Goal: Task Accomplishment & Management: Manage account settings

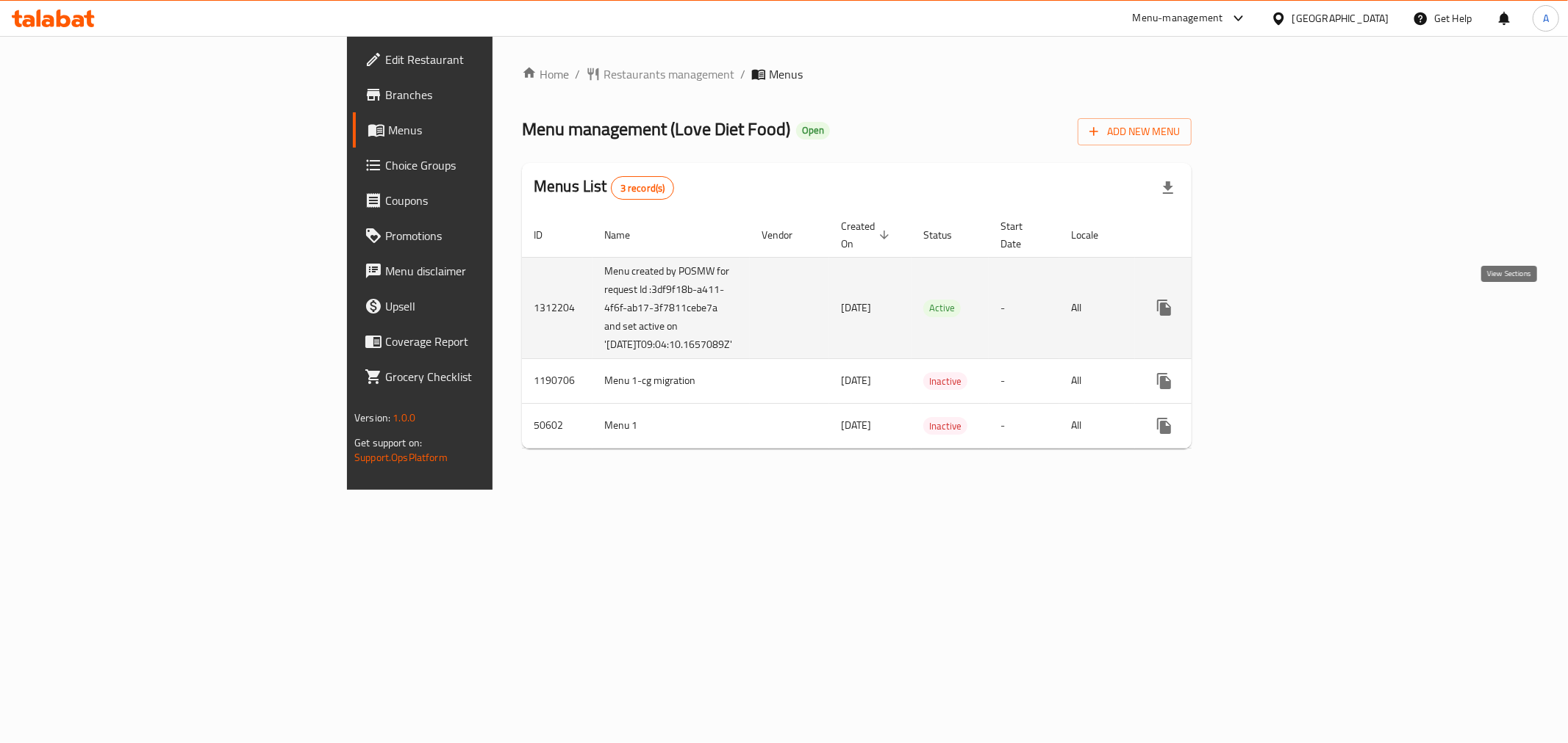
click at [1279, 307] on icon "enhanced table" at bounding box center [1270, 308] width 18 height 18
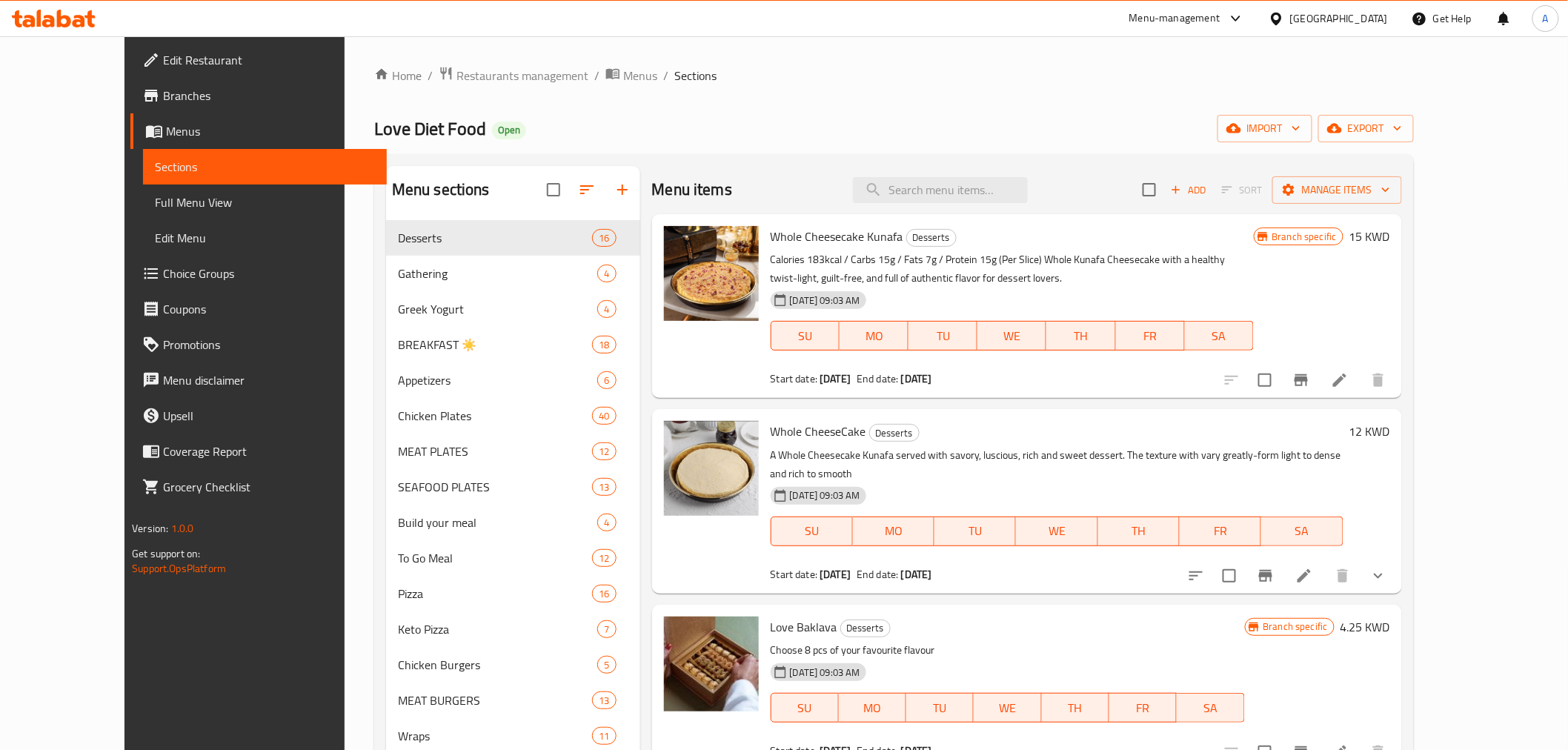
click at [163, 275] on span "Choice Groups" at bounding box center [269, 274] width 211 height 18
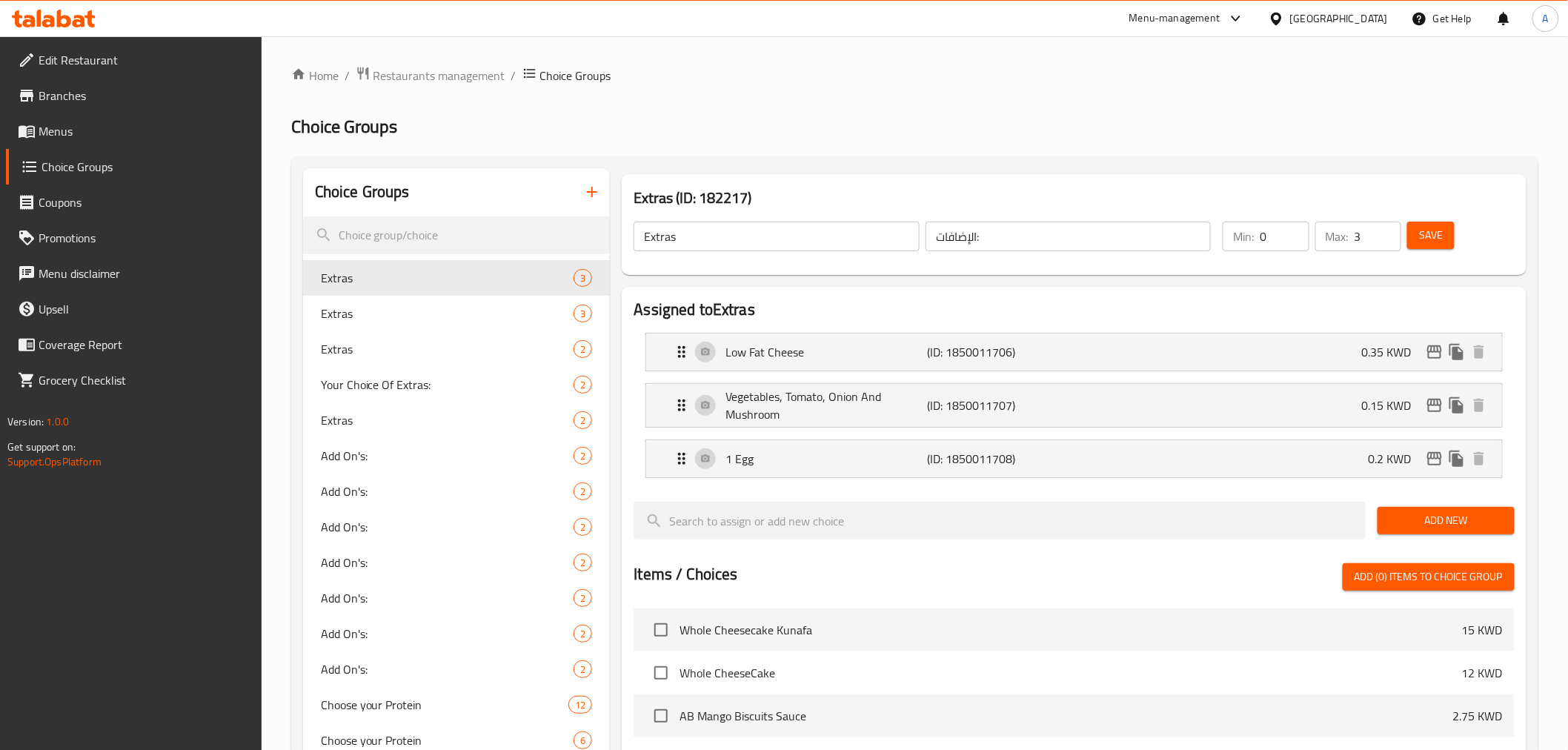
click at [904, 322] on nav "Low Fat Cheese (ID: 1850011706) 0.35 KWD Name (En) Low Fat Cheese Name (En) Nam…" at bounding box center [1074, 406] width 881 height 170
click at [832, 311] on h2 "Assigned to Extras" at bounding box center [1074, 309] width 881 height 23
click at [830, 316] on h2 "Assigned to Extras" at bounding box center [1074, 309] width 881 height 23
click at [830, 316] on body "​ Menu-management [GEOGRAPHIC_DATA] Get Help A Edit Restaurant Branches Menus C…" at bounding box center [784, 393] width 1568 height 714
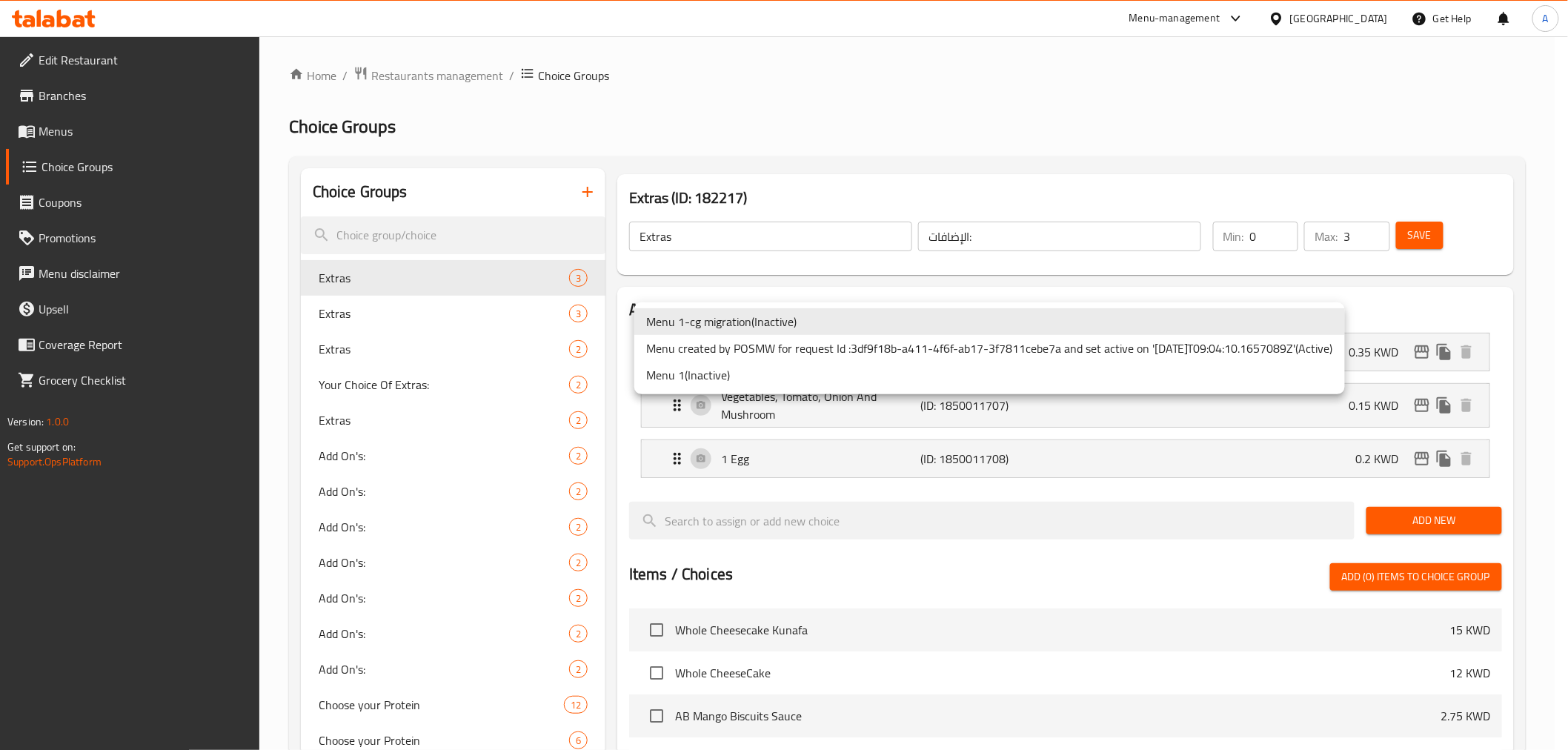
scroll to position [824, 0]
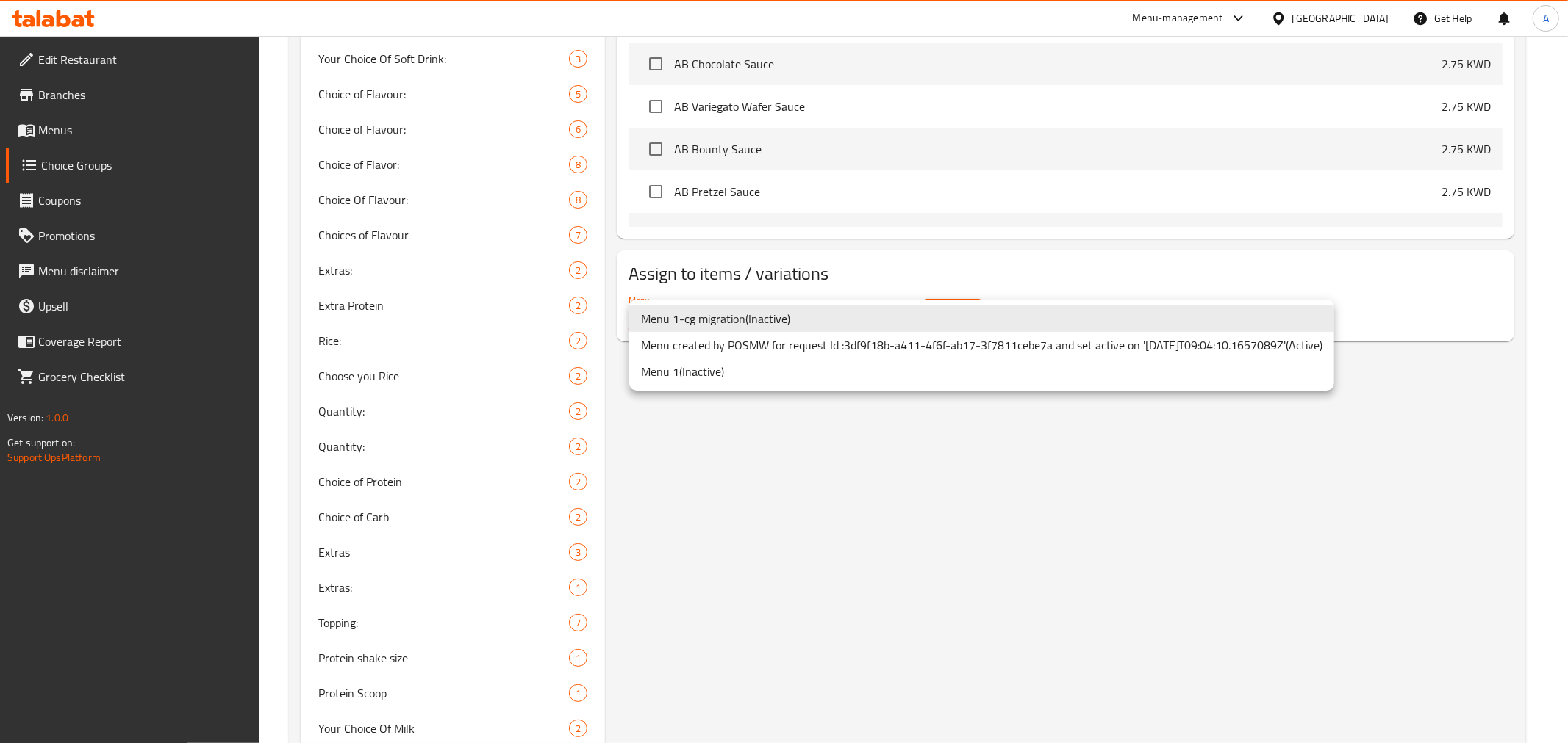
click at [746, 340] on li "Menu created by POSMW for request Id :3df9f18b-a411-4f6f-ab17-3f7811cebe7a and …" at bounding box center [981, 345] width 704 height 26
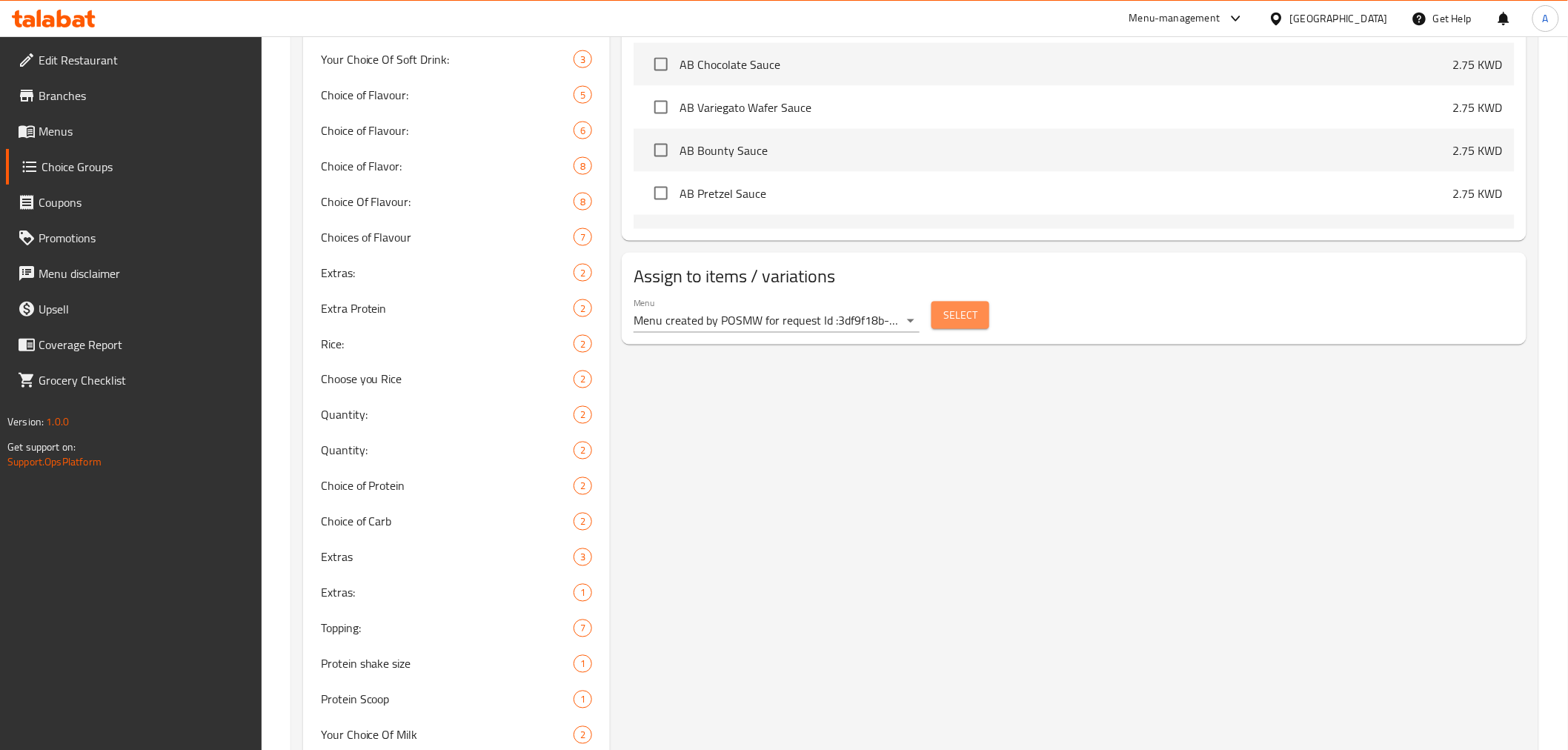
click at [963, 315] on span "Select" at bounding box center [960, 315] width 34 height 19
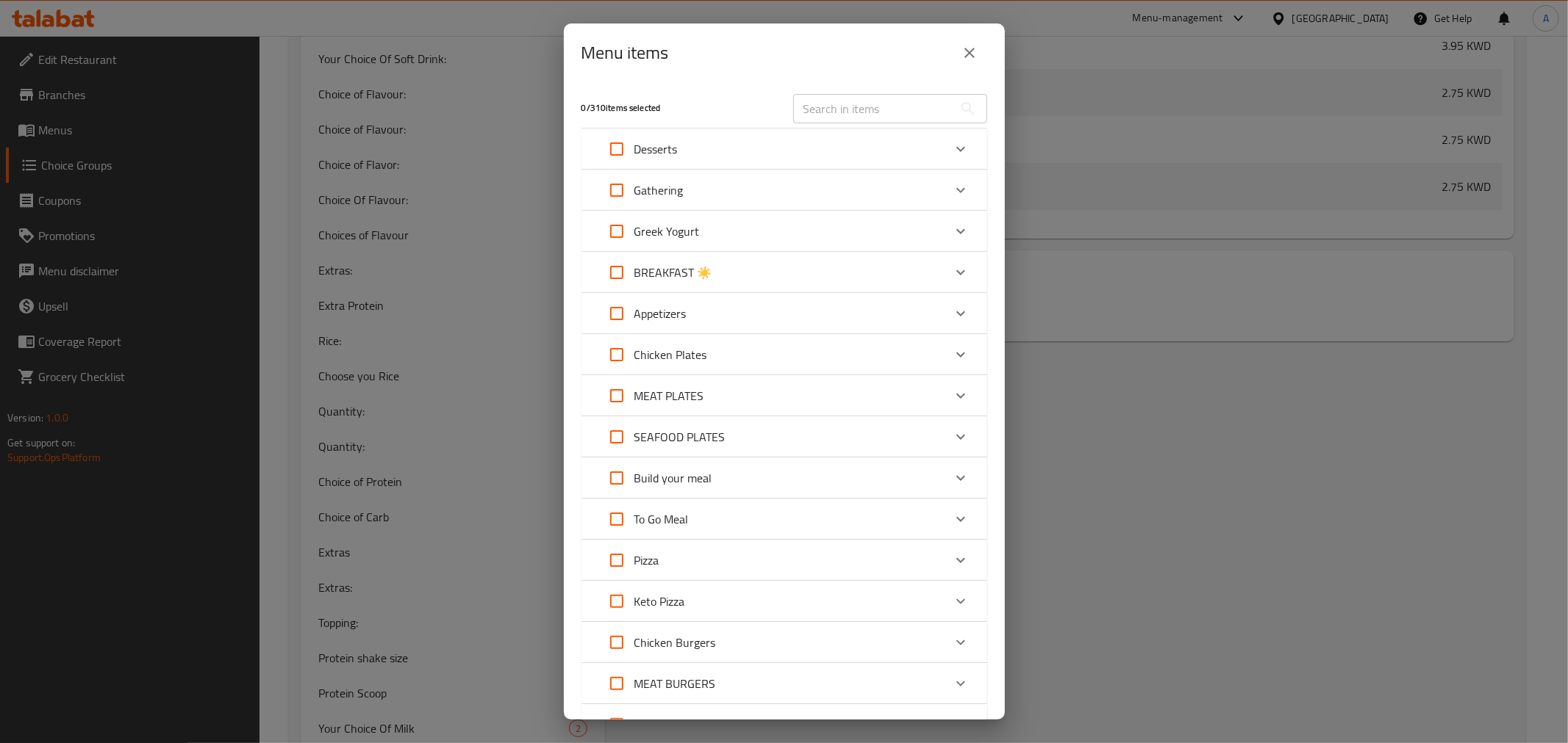
click at [981, 44] on button "close" at bounding box center [969, 53] width 35 height 35
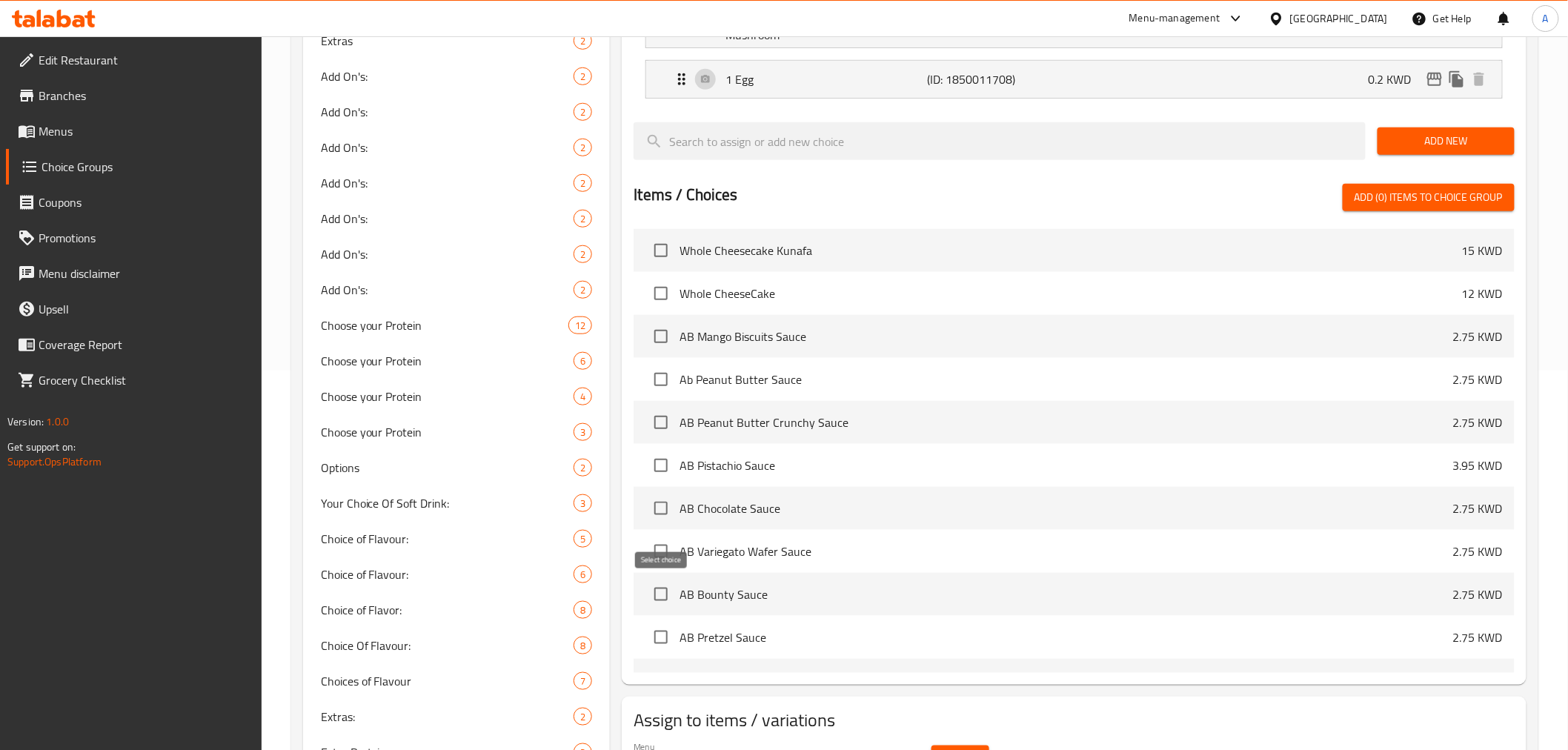
scroll to position [0, 0]
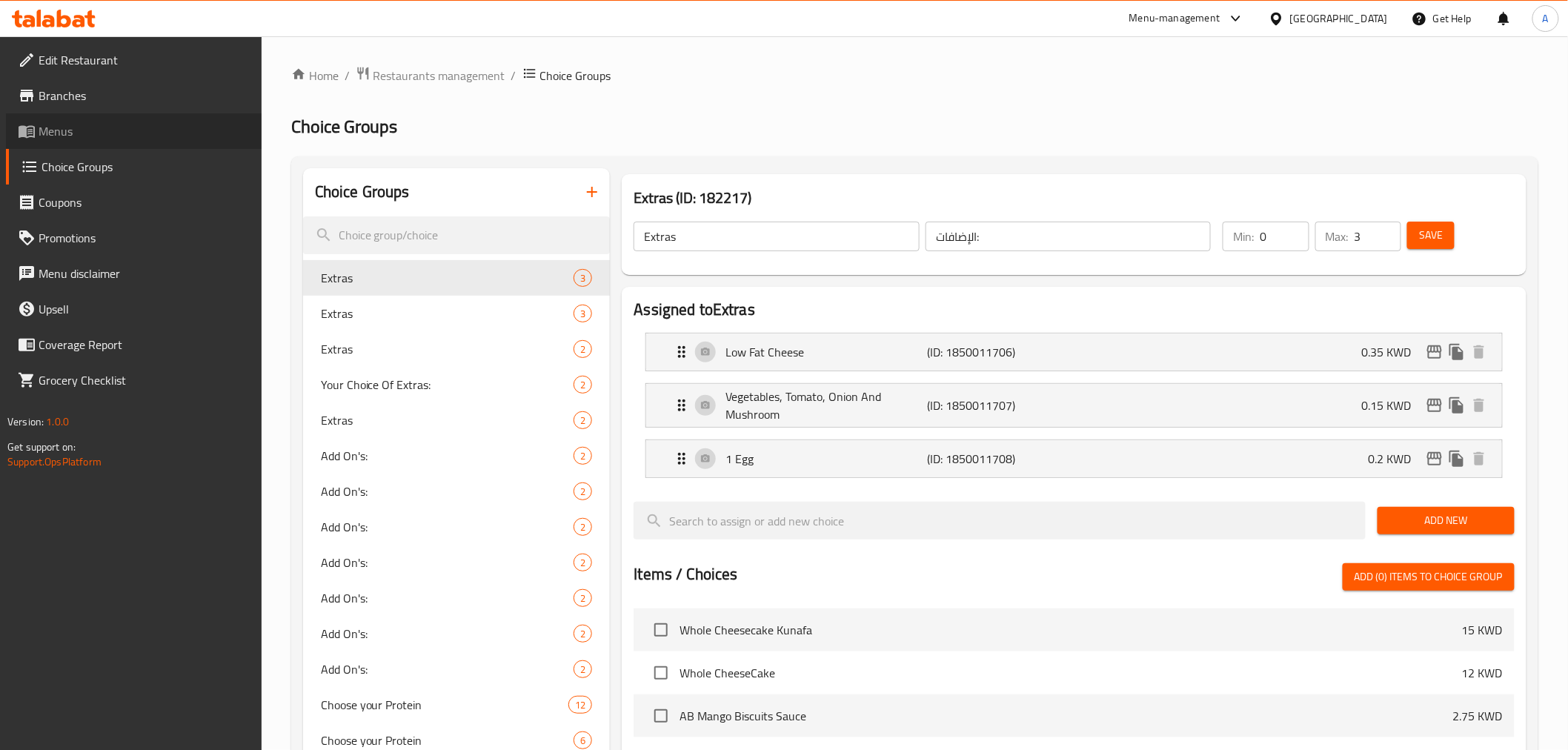
click at [56, 131] on span "Menus" at bounding box center [144, 131] width 211 height 18
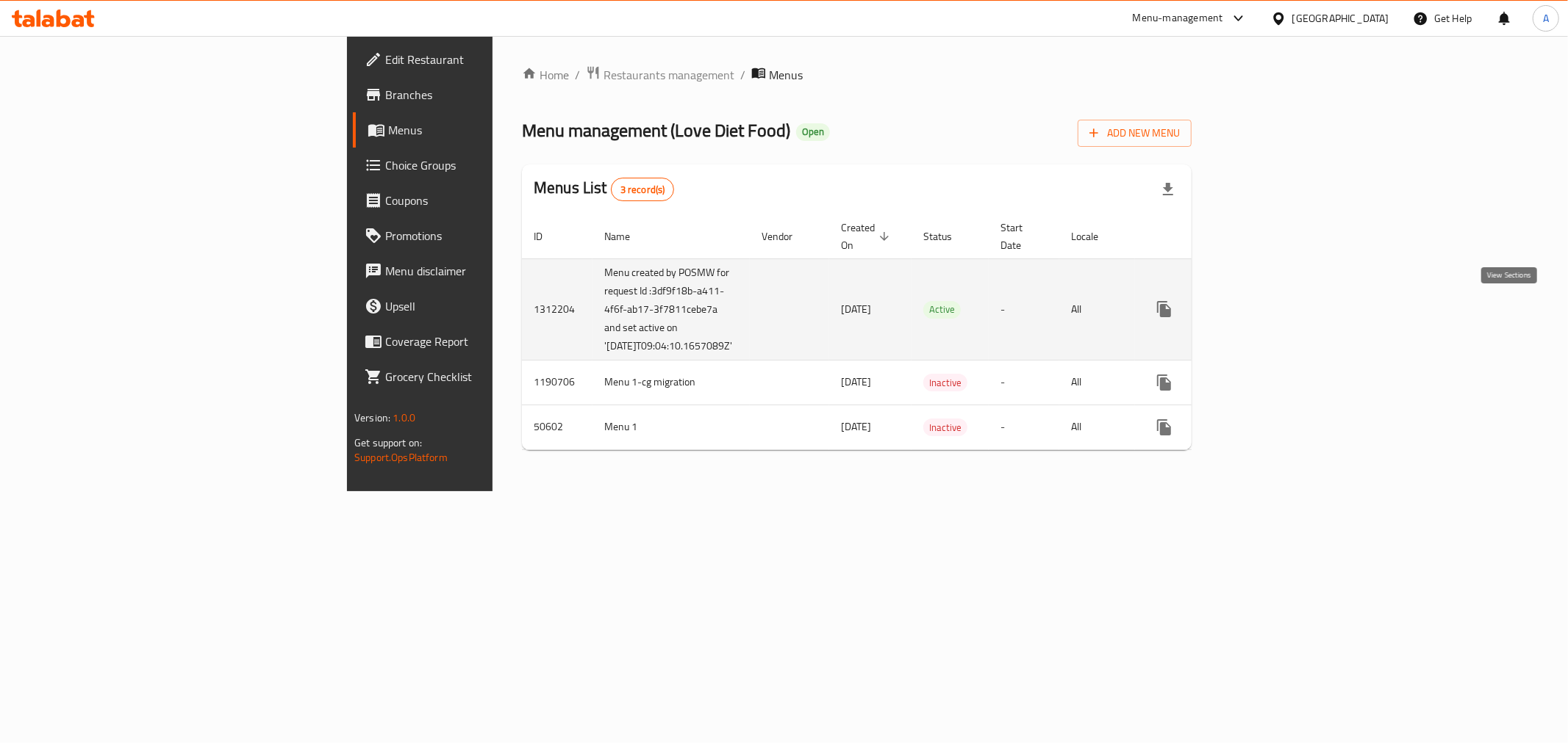
click at [1288, 317] on link "enhanced table" at bounding box center [1270, 310] width 35 height 35
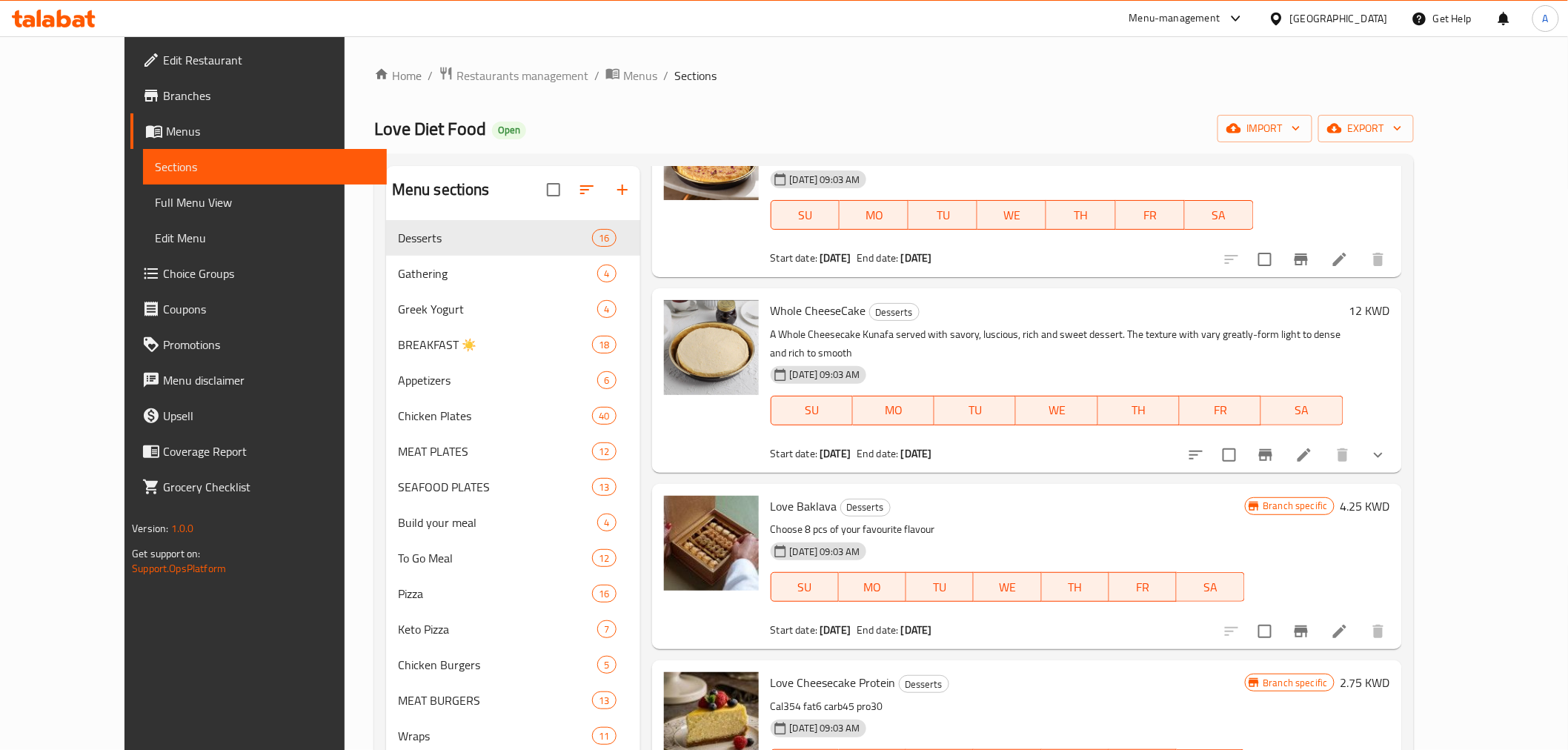
scroll to position [329, 0]
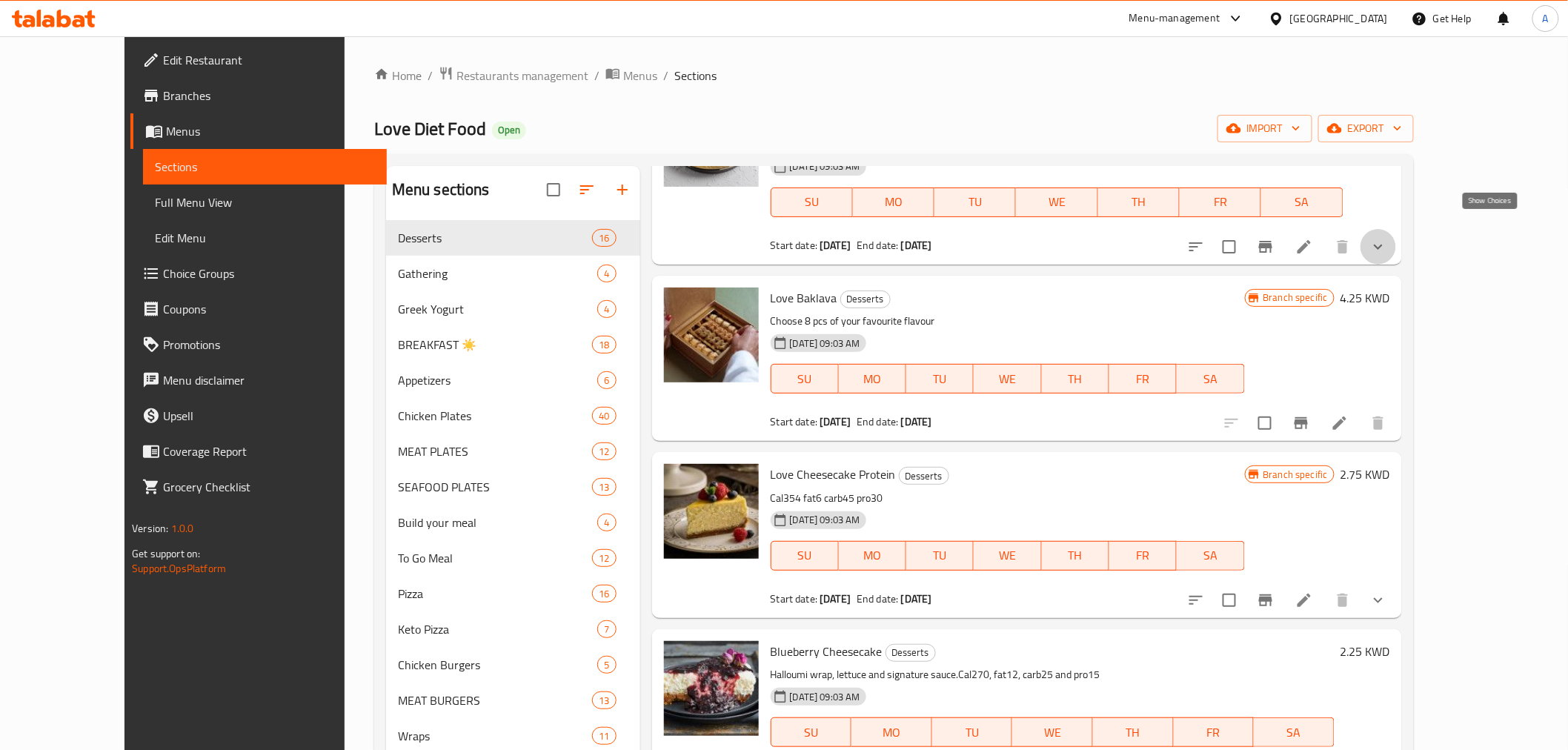
click at [1387, 238] on icon "show more" at bounding box center [1378, 246] width 18 height 18
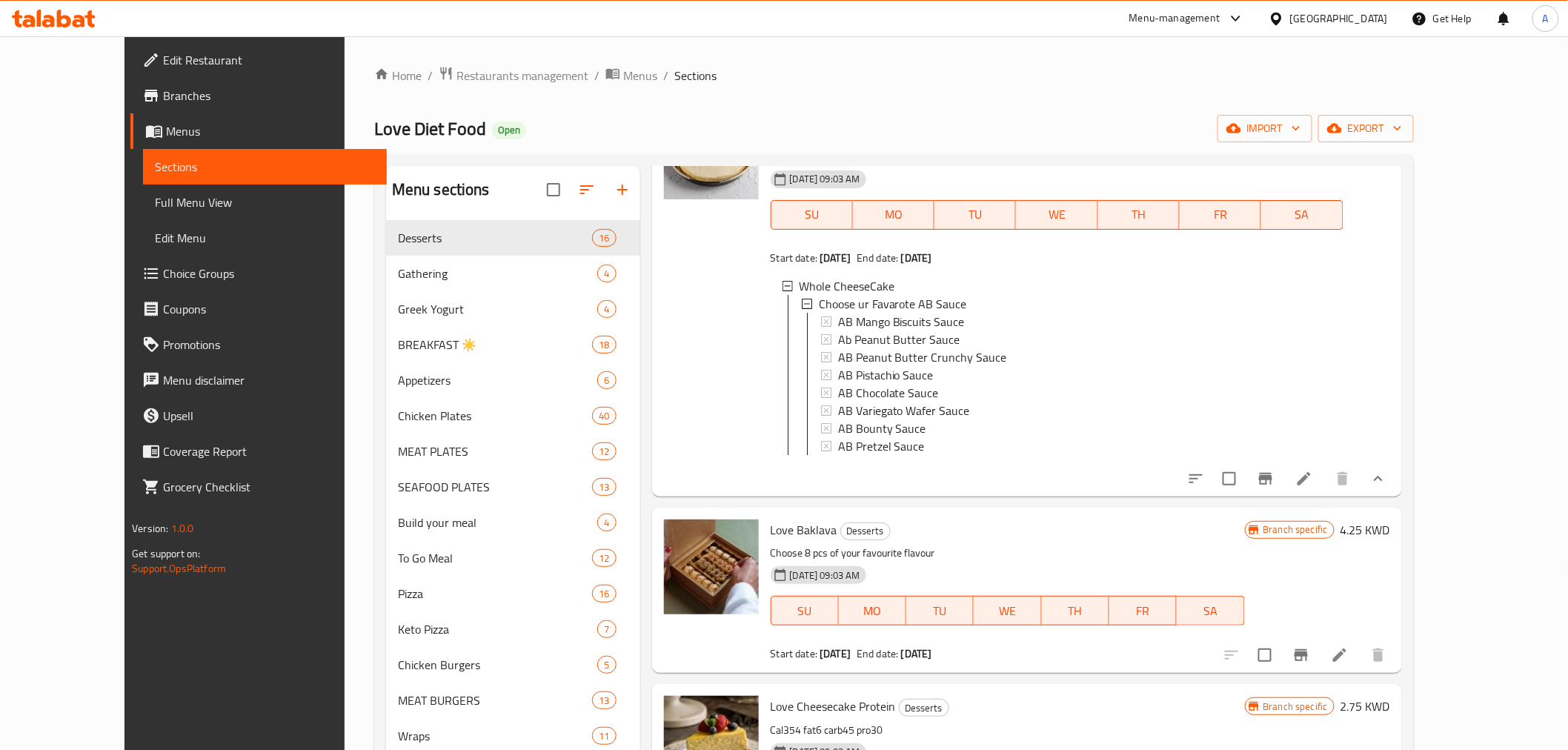
scroll to position [247, 0]
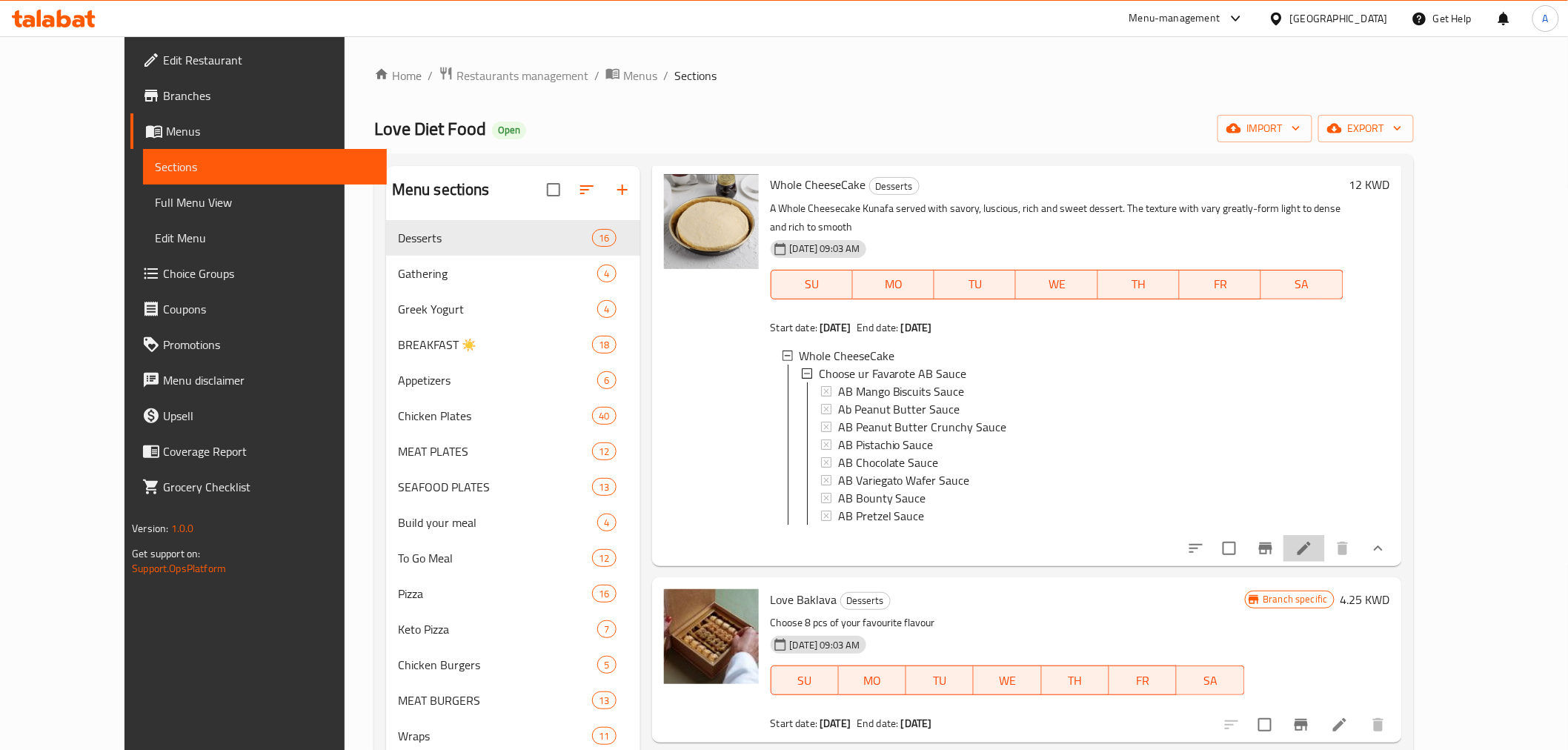
click at [1325, 547] on li at bounding box center [1304, 548] width 41 height 27
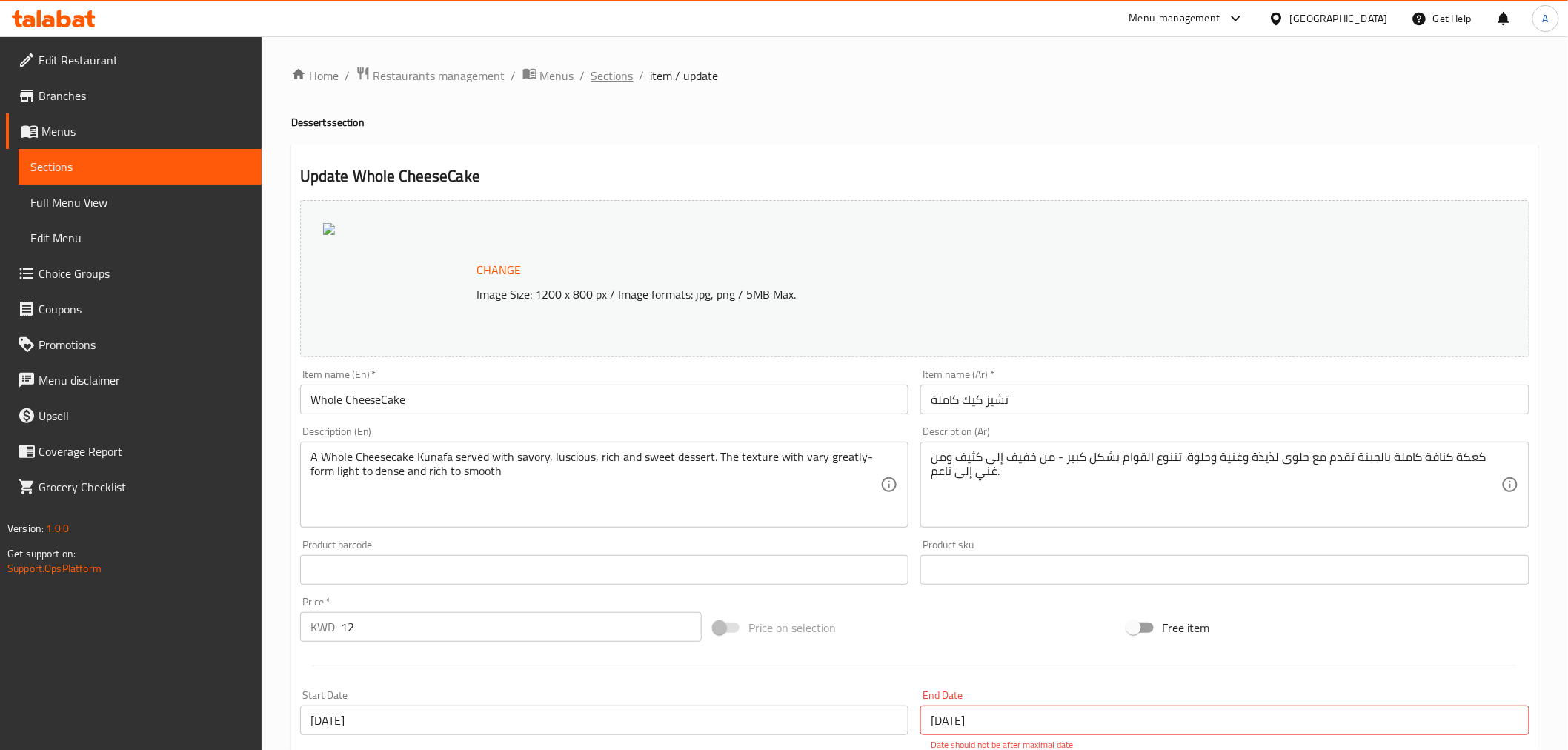
click at [595, 74] on span "Sections" at bounding box center [612, 76] width 42 height 18
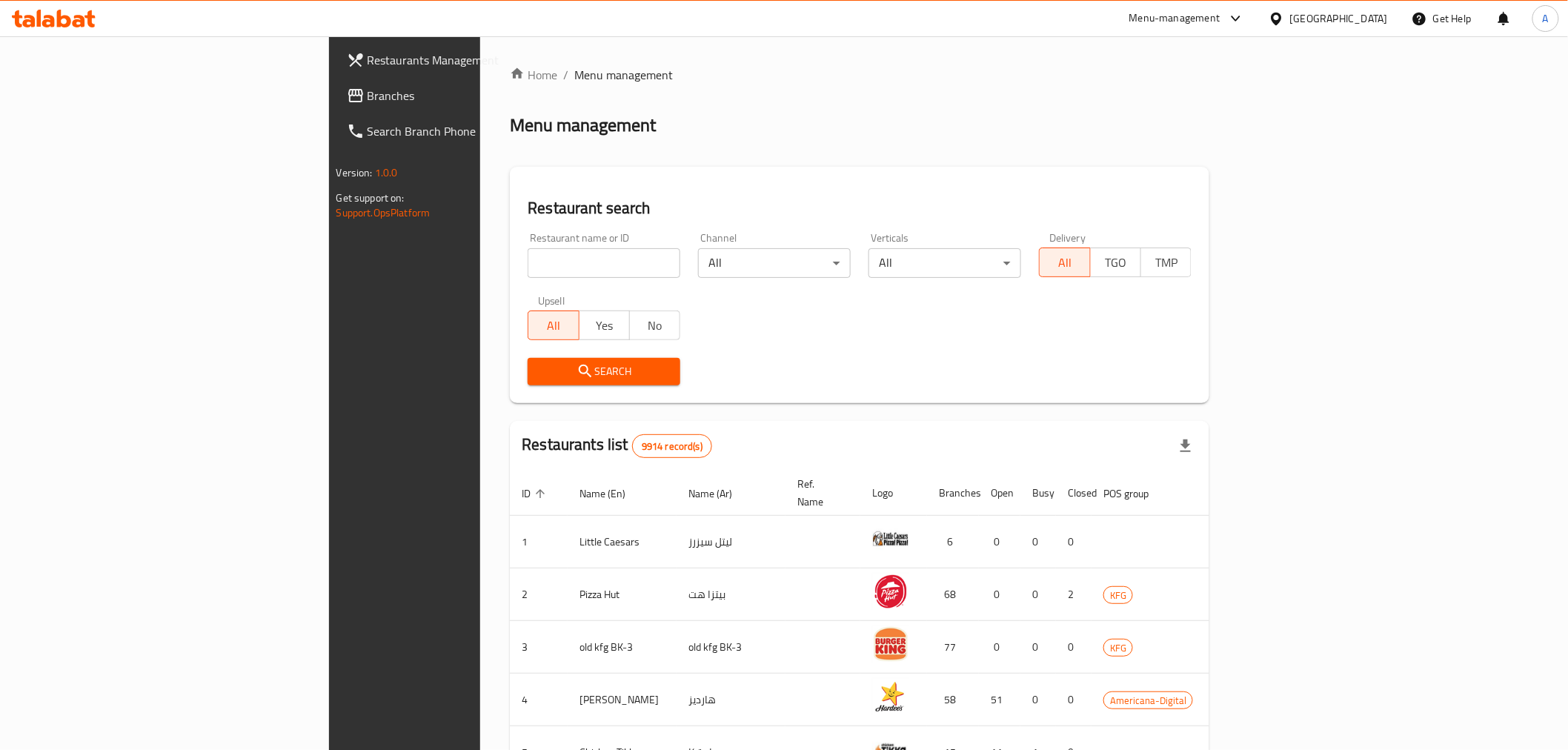
drag, startPoint x: 477, startPoint y: 285, endPoint x: 480, endPoint y: 264, distance: 21.2
click at [519, 283] on div "Restaurant name or ID Restaurant name or ID" at bounding box center [604, 255] width 170 height 63
click at [528, 262] on input "search" at bounding box center [604, 263] width 153 height 30
paste input "667051"
type input "667051"
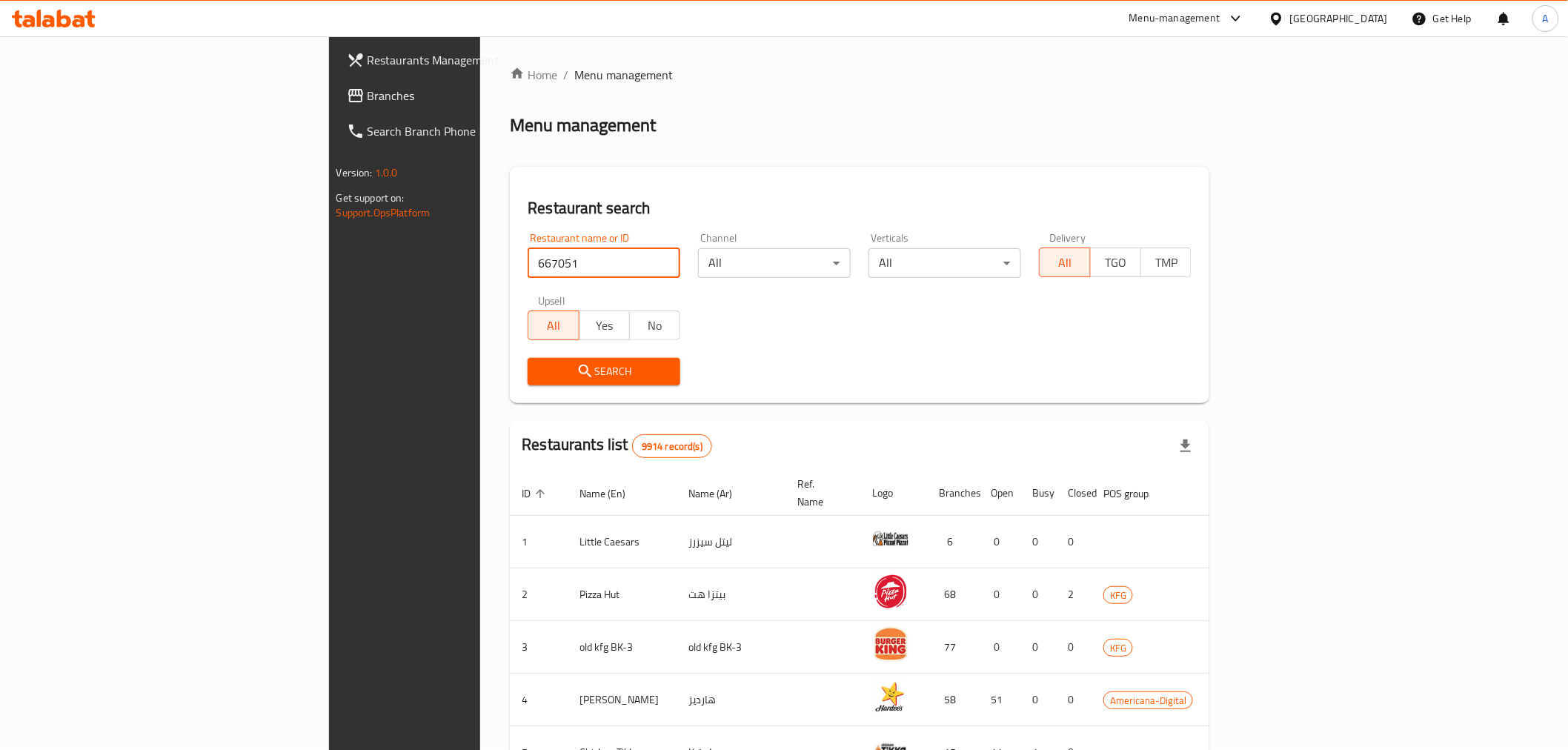
click button "Search" at bounding box center [604, 372] width 153 height 28
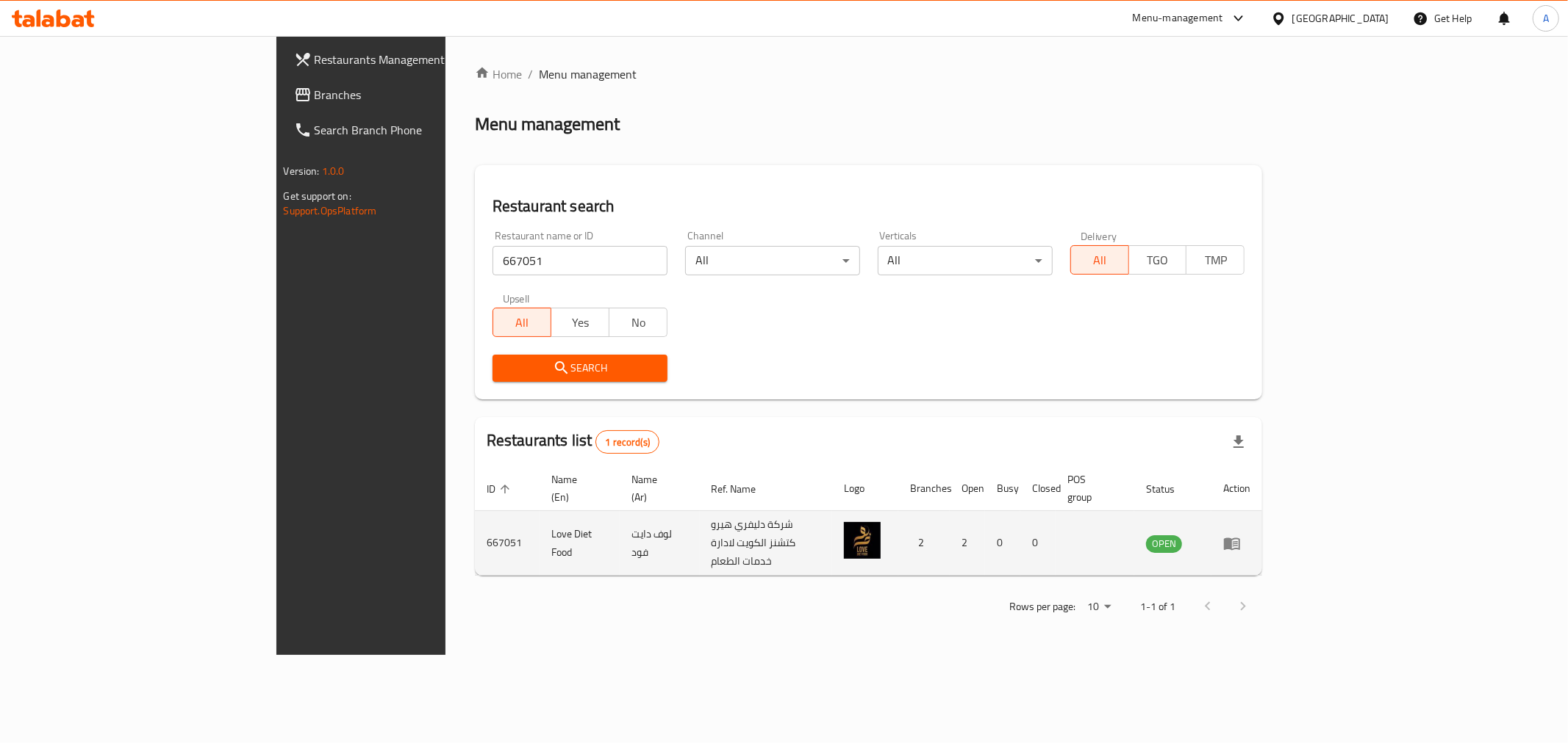
click at [1241, 535] on icon "enhanced table" at bounding box center [1232, 544] width 18 height 18
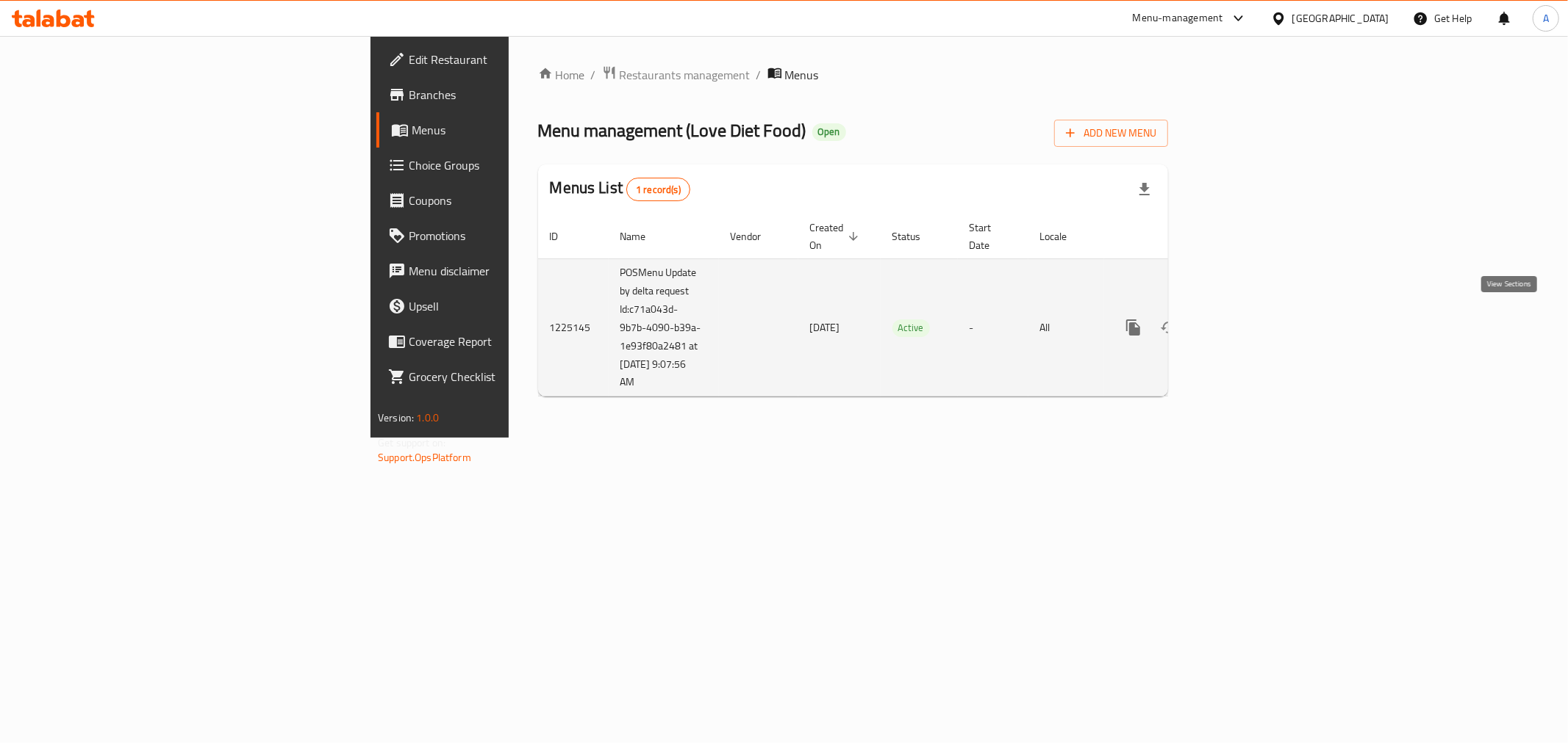
click at [1248, 318] on icon "enhanced table" at bounding box center [1239, 327] width 18 height 18
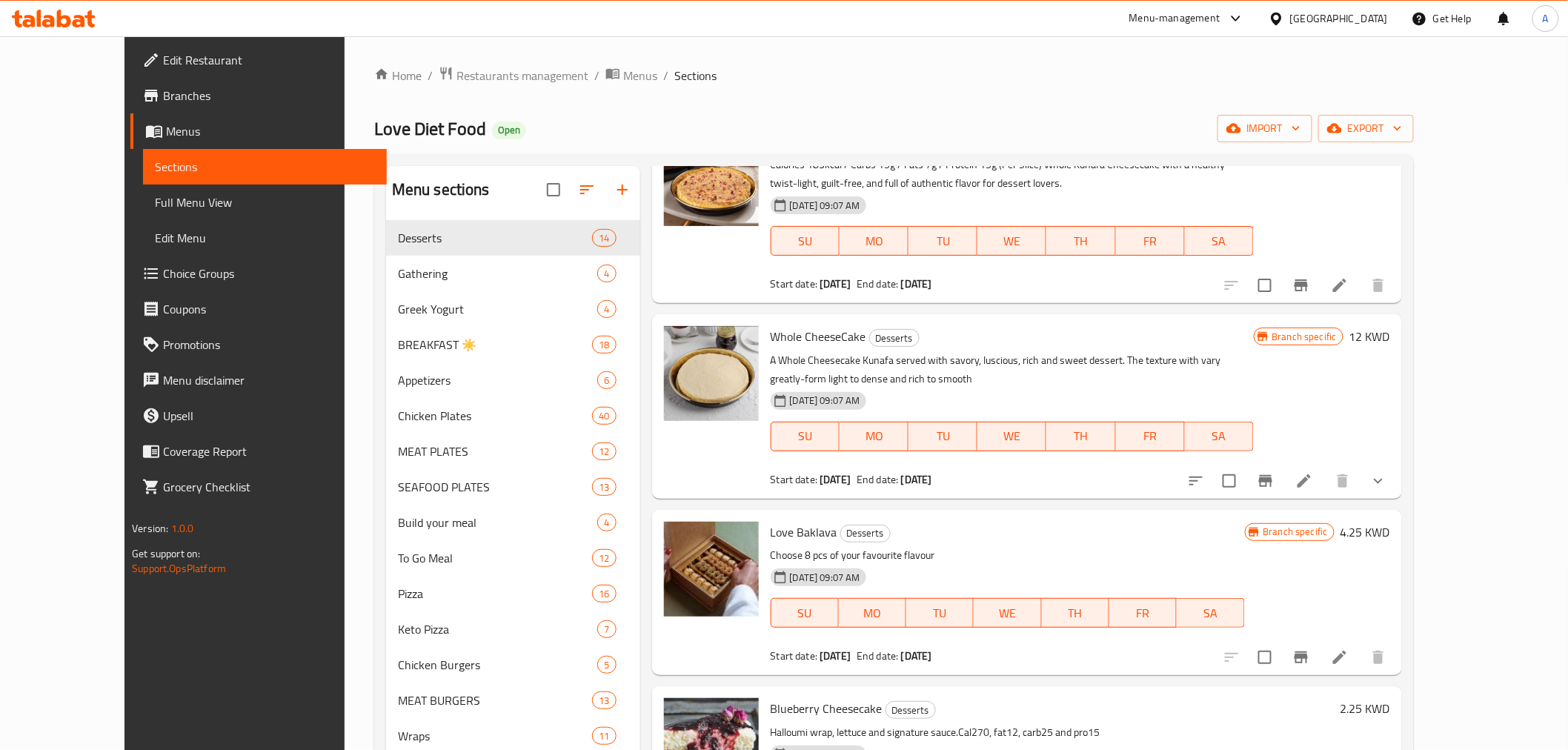
scroll to position [247, 0]
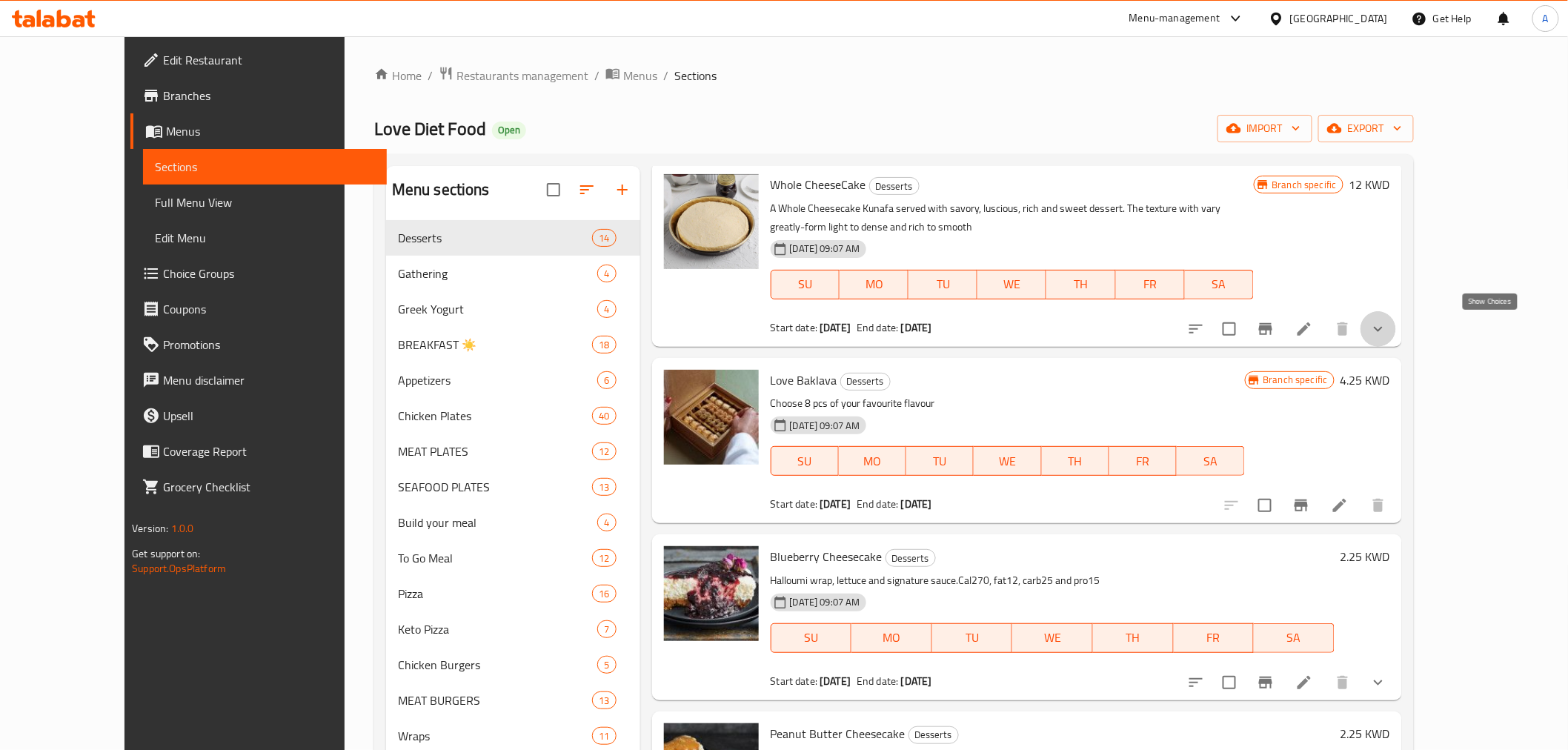
click at [1387, 320] on icon "show more" at bounding box center [1378, 329] width 18 height 18
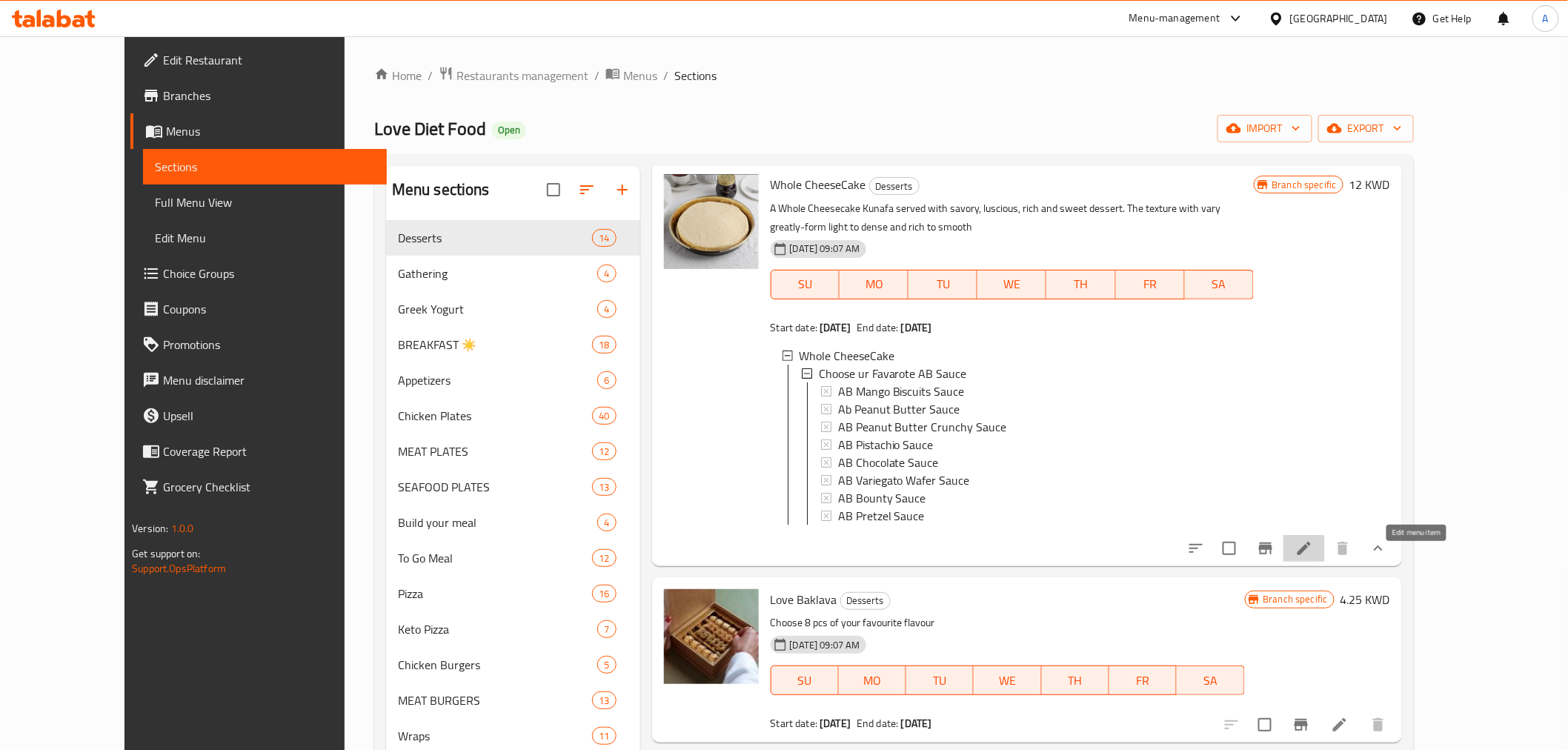
click at [1313, 558] on icon at bounding box center [1304, 549] width 18 height 18
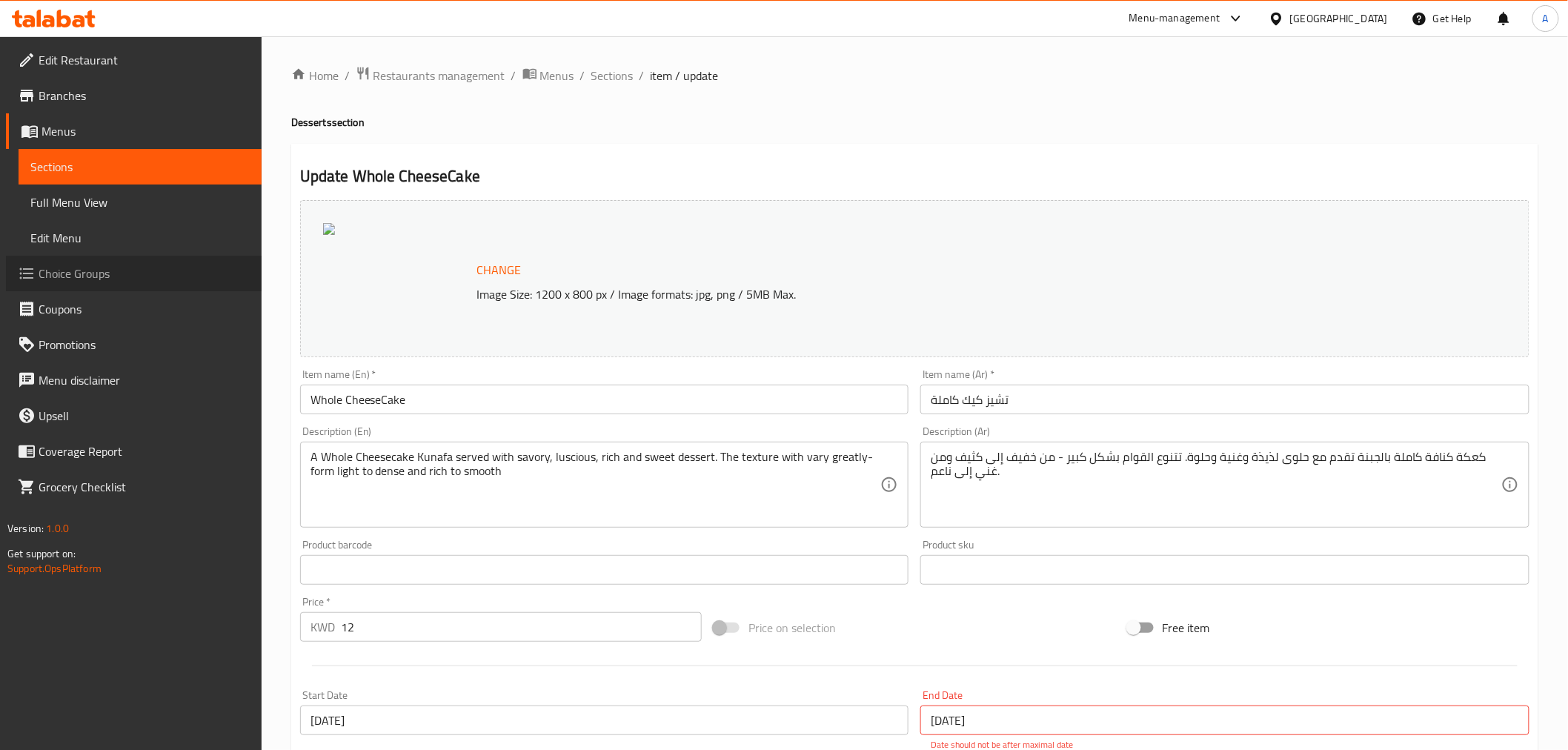
click at [68, 268] on span "Choice Groups" at bounding box center [144, 274] width 211 height 18
